Goal: Task Accomplishment & Management: Manage account settings

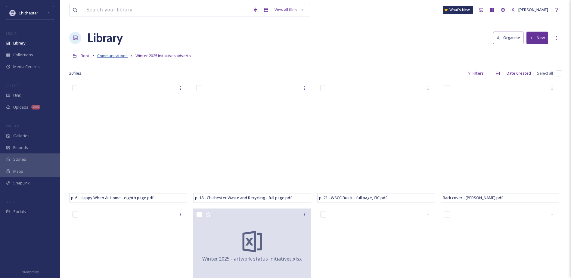
click at [122, 56] on span "Communications" at bounding box center [112, 55] width 30 height 5
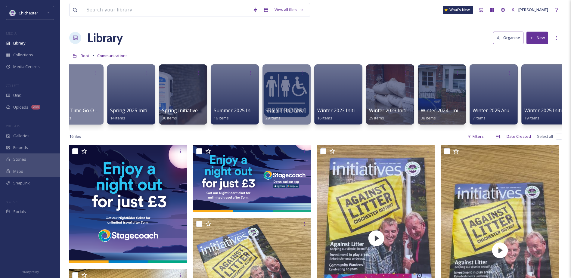
scroll to position [0, 854]
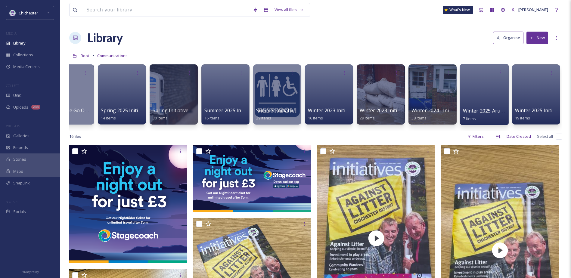
click at [483, 101] on div at bounding box center [484, 94] width 49 height 61
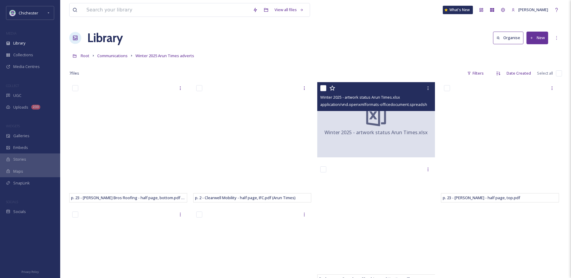
click at [322, 85] on input "checkbox" at bounding box center [323, 88] width 6 height 6
checkbox input "true"
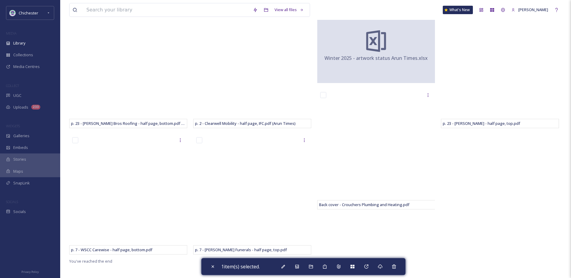
scroll to position [82, 0]
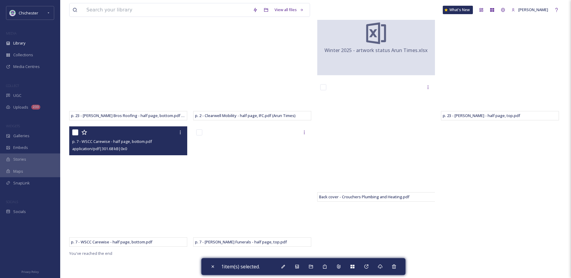
click at [77, 132] on input "checkbox" at bounding box center [75, 133] width 6 height 6
checkbox input "true"
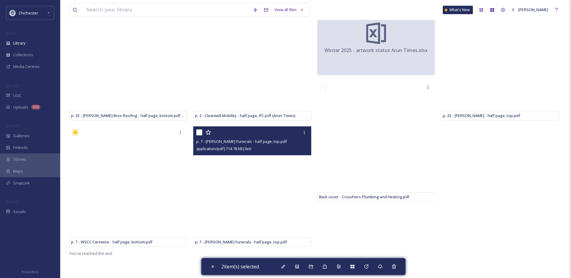
click at [198, 132] on input "checkbox" at bounding box center [199, 133] width 6 height 6
checkbox input "true"
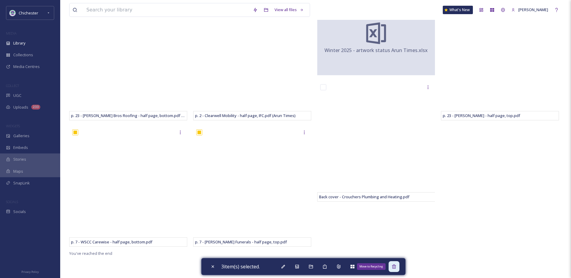
click at [392, 268] on div "Move to Recycling" at bounding box center [394, 266] width 11 height 11
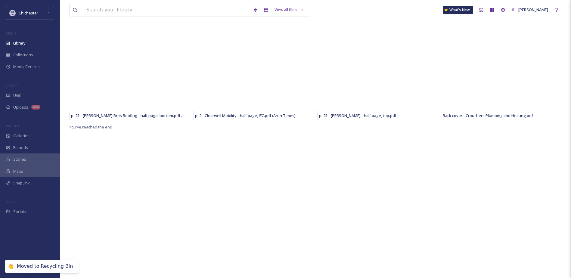
scroll to position [0, 0]
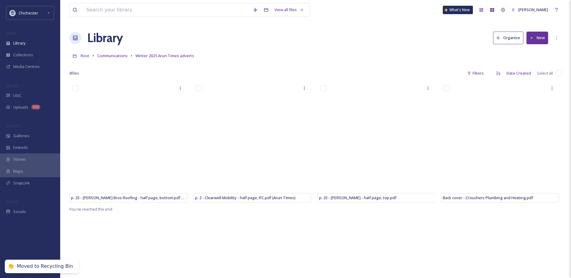
click at [540, 39] on button "New" at bounding box center [538, 38] width 22 height 12
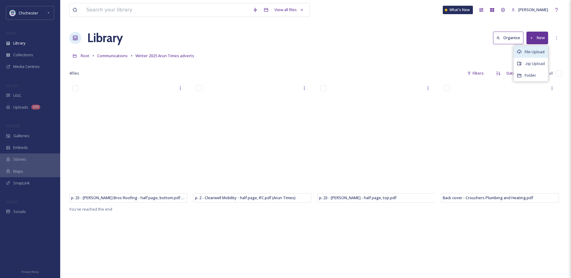
click at [536, 54] on span "File Upload" at bounding box center [535, 52] width 20 height 6
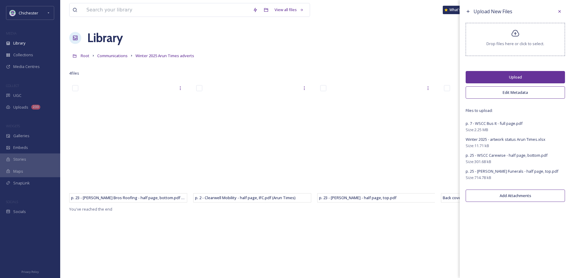
click at [509, 73] on button "Upload" at bounding box center [515, 77] width 99 height 12
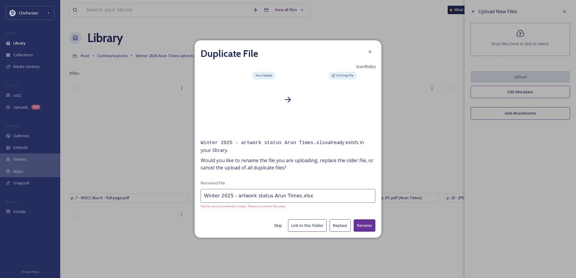
click at [341, 228] on button "Replace" at bounding box center [340, 226] width 21 height 12
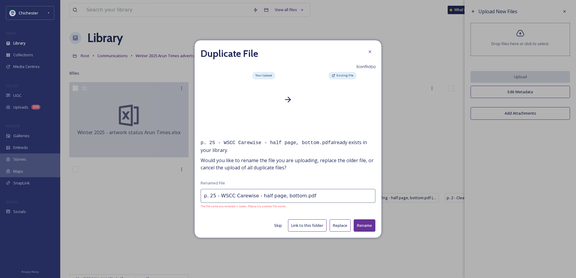
click at [313, 199] on input "p. 25 - WSCC Carewise - half page, bottom.pdf" at bounding box center [288, 196] width 175 height 14
click at [367, 226] on button "Rename" at bounding box center [365, 226] width 22 height 12
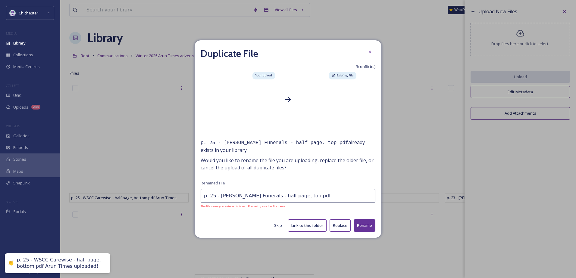
click at [327, 200] on input "p. 25 - [PERSON_NAME] Funerals - half page, top.pdf" at bounding box center [288, 196] width 175 height 14
click at [324, 195] on input "p. 25 - [PERSON_NAME] Funerals - half page, top.pdf" at bounding box center [288, 196] width 175 height 14
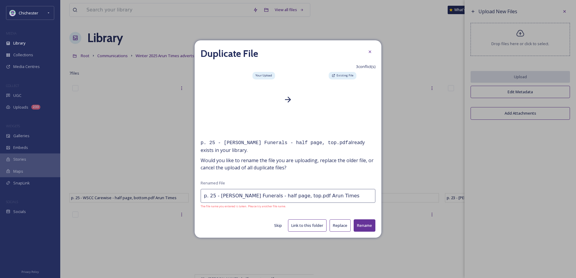
type input "p. 25 - [PERSON_NAME] Funerals - half page, top.pdf Arun Times"
click at [364, 223] on button "Rename" at bounding box center [365, 226] width 22 height 12
